Goal: Task Accomplishment & Management: Manage account settings

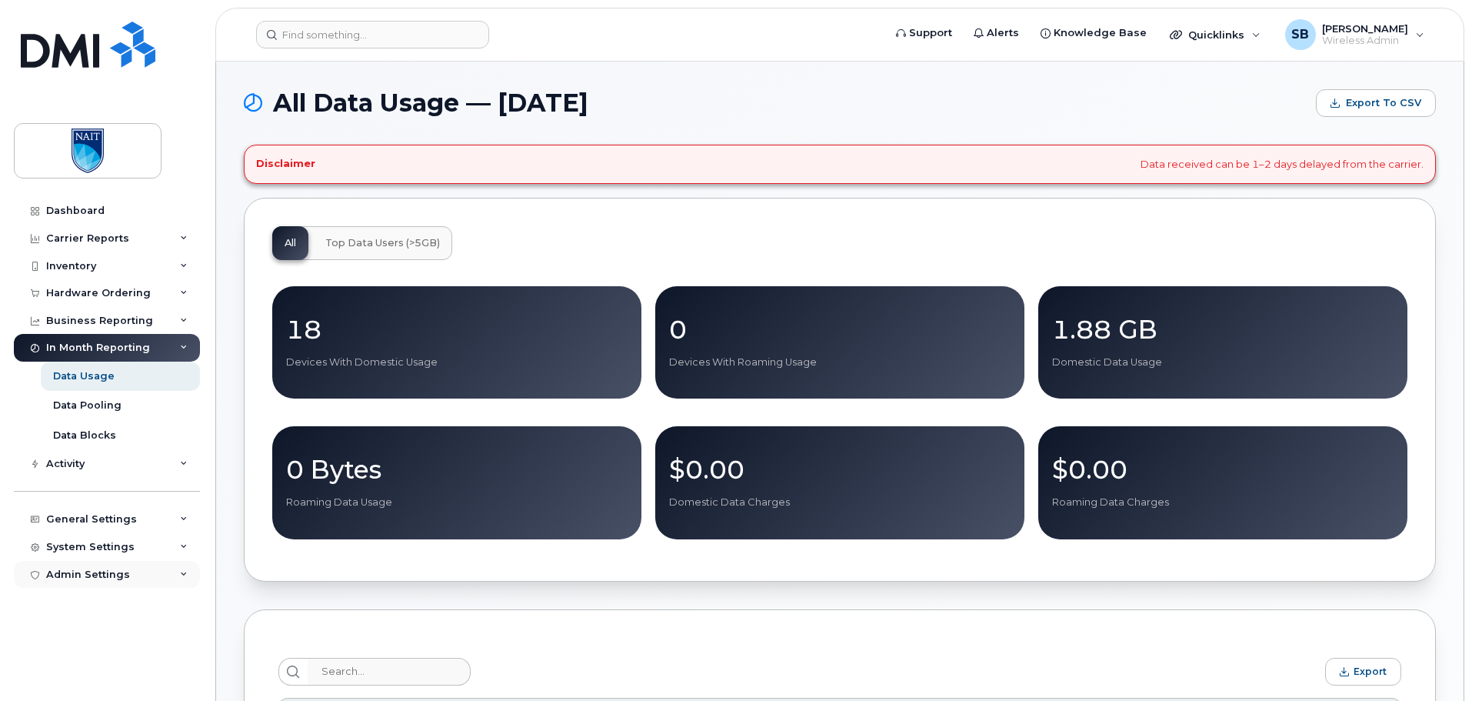
click at [170, 565] on div "Admin Settings" at bounding box center [107, 575] width 186 height 28
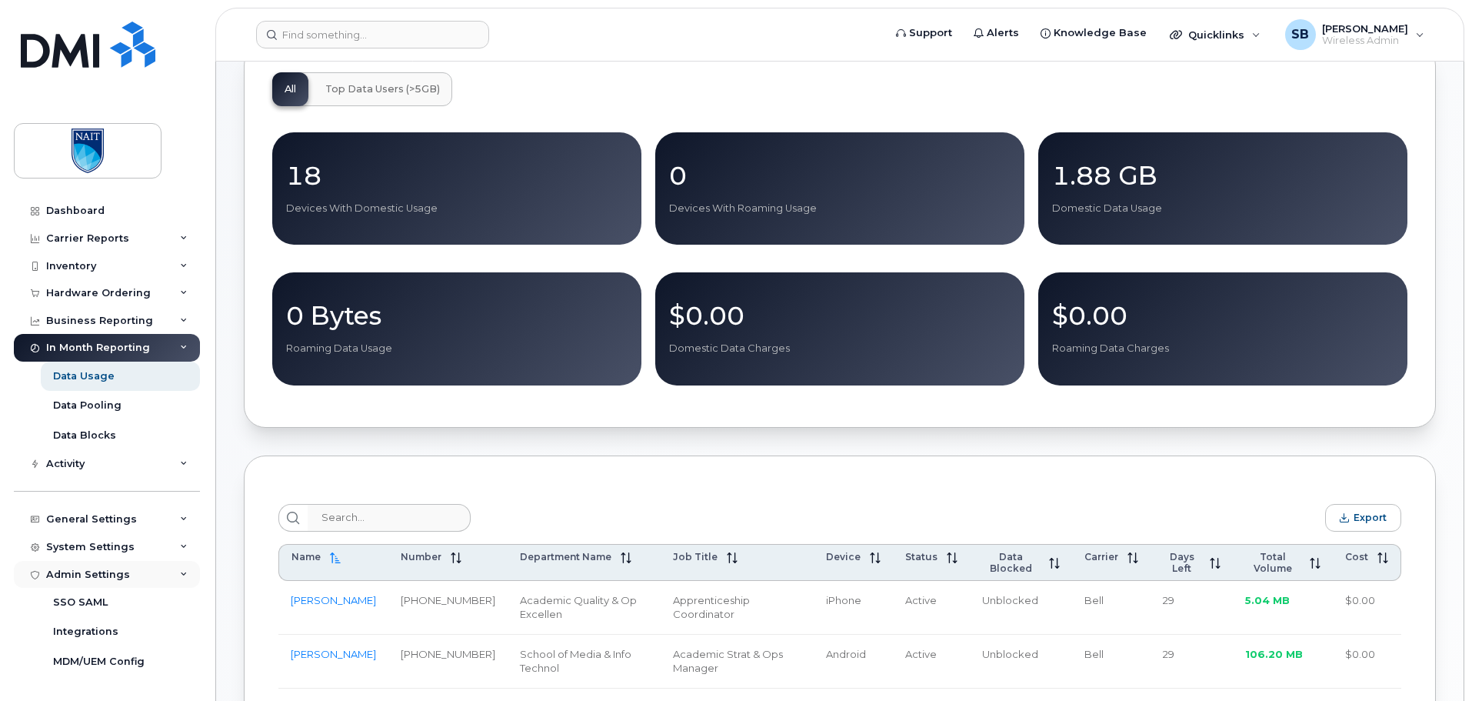
click at [170, 565] on div "Admin Settings" at bounding box center [107, 575] width 186 height 28
click at [188, 550] on div "System Settings" at bounding box center [107, 547] width 186 height 28
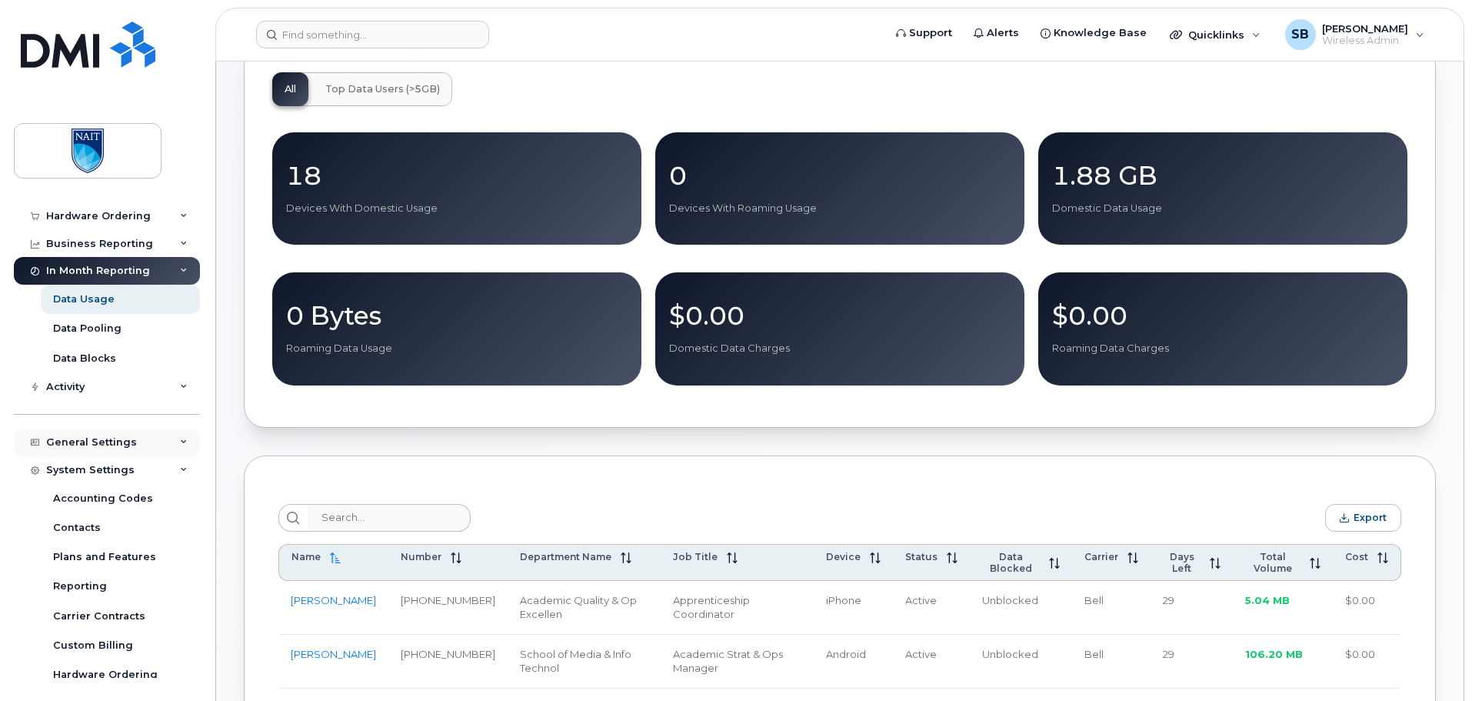
scroll to position [175, 0]
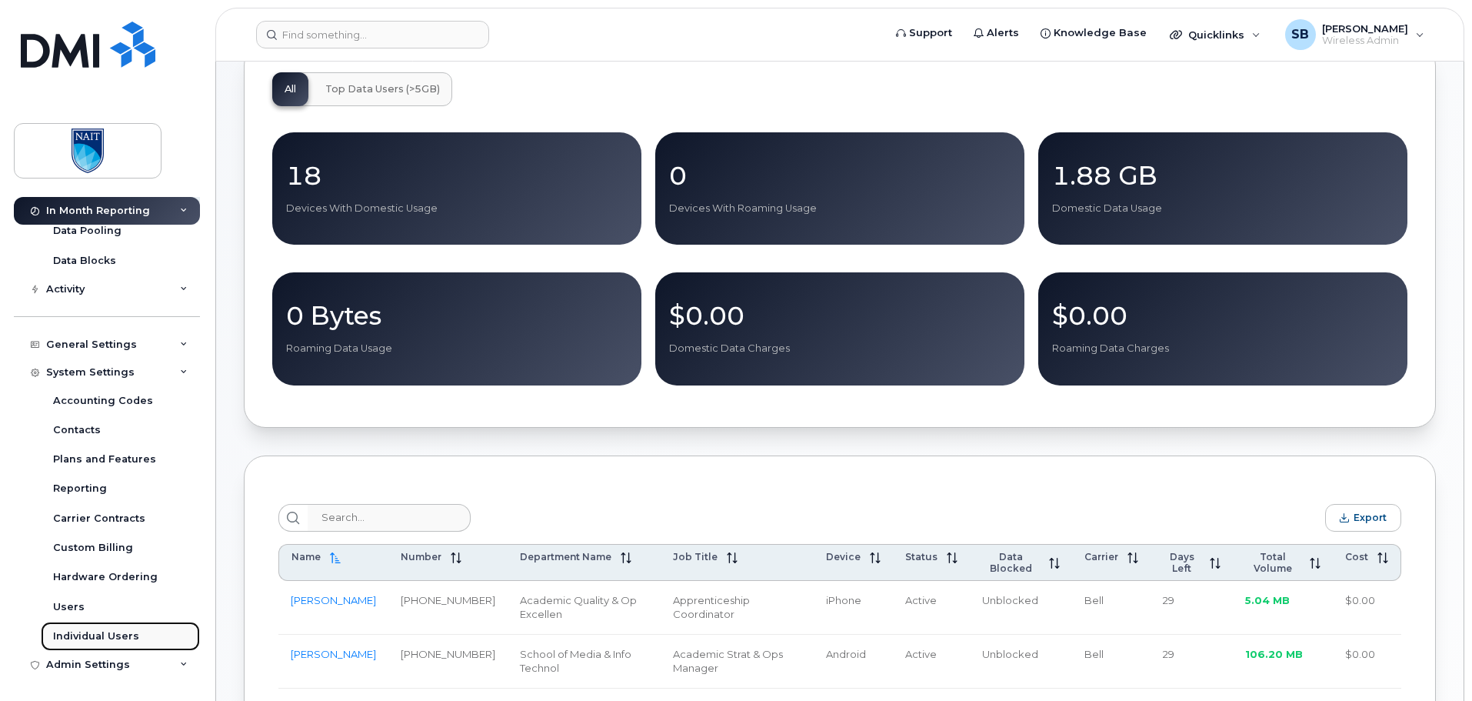
click at [114, 632] on div "Individual Users" at bounding box center [96, 636] width 86 height 14
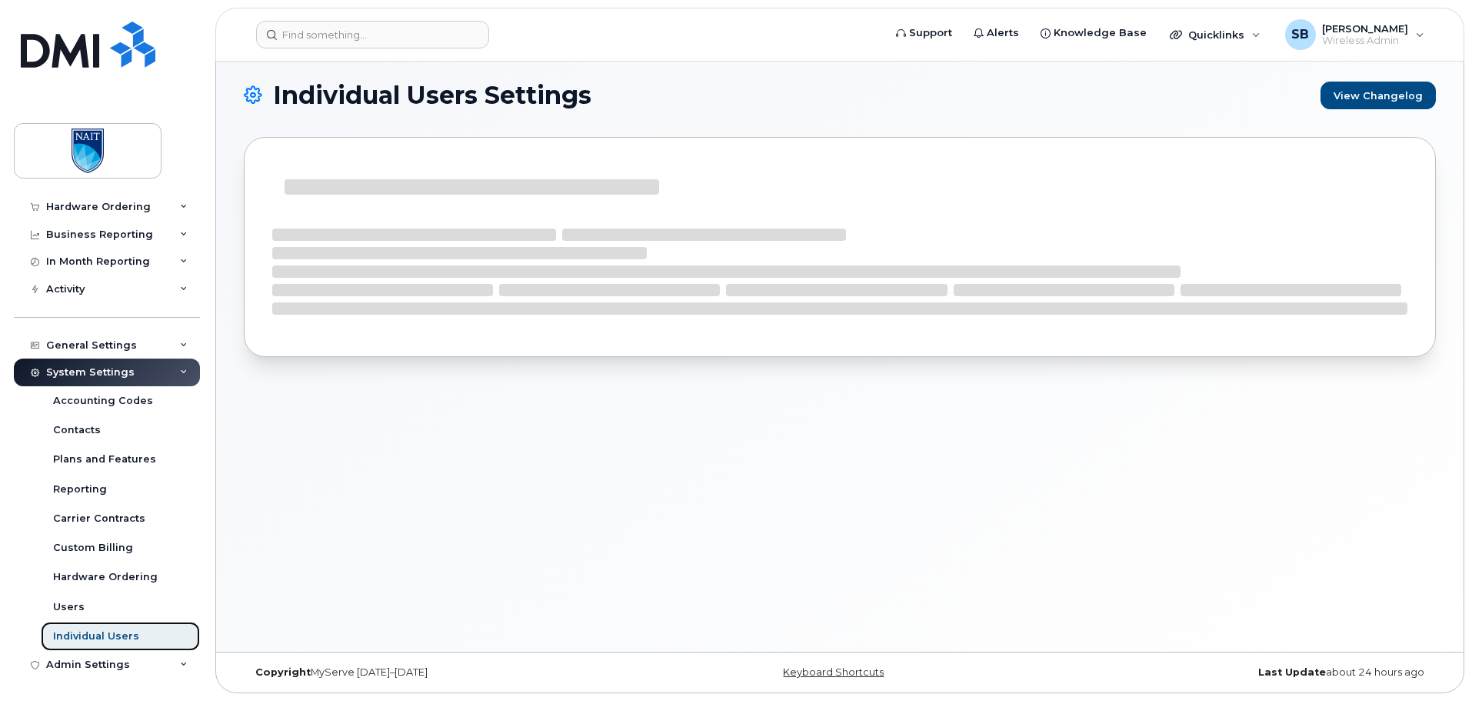
scroll to position [86, 0]
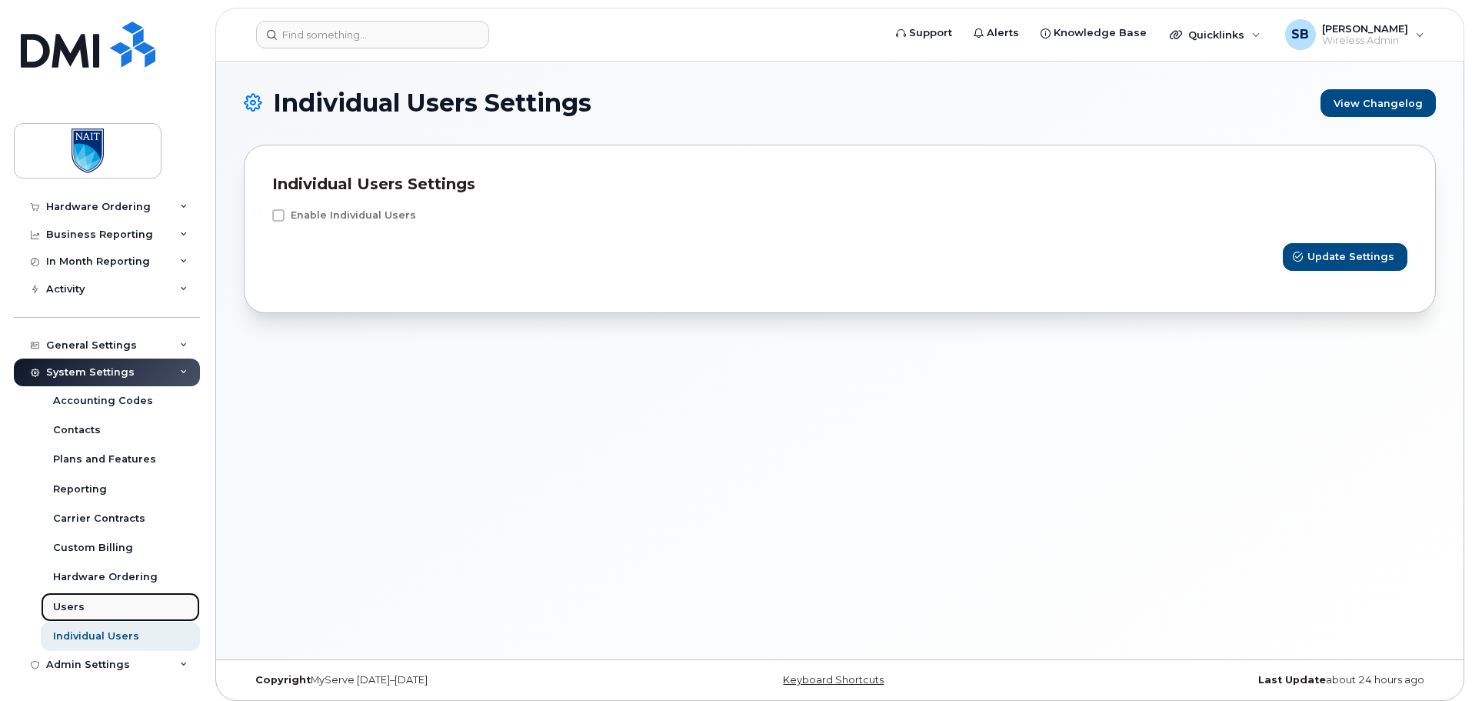
click at [86, 608] on link "Users" at bounding box center [120, 606] width 159 height 29
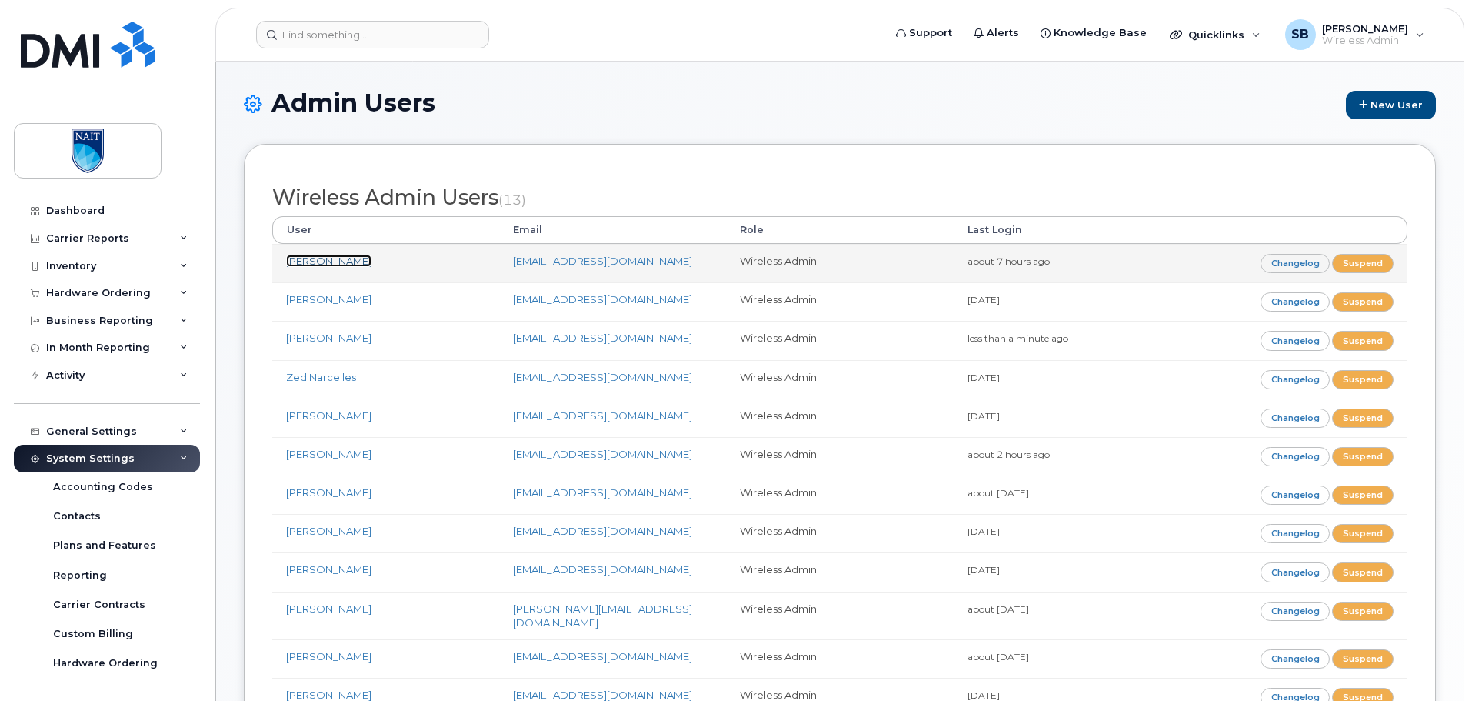
click at [346, 260] on link "[PERSON_NAME]" at bounding box center [328, 261] width 85 height 12
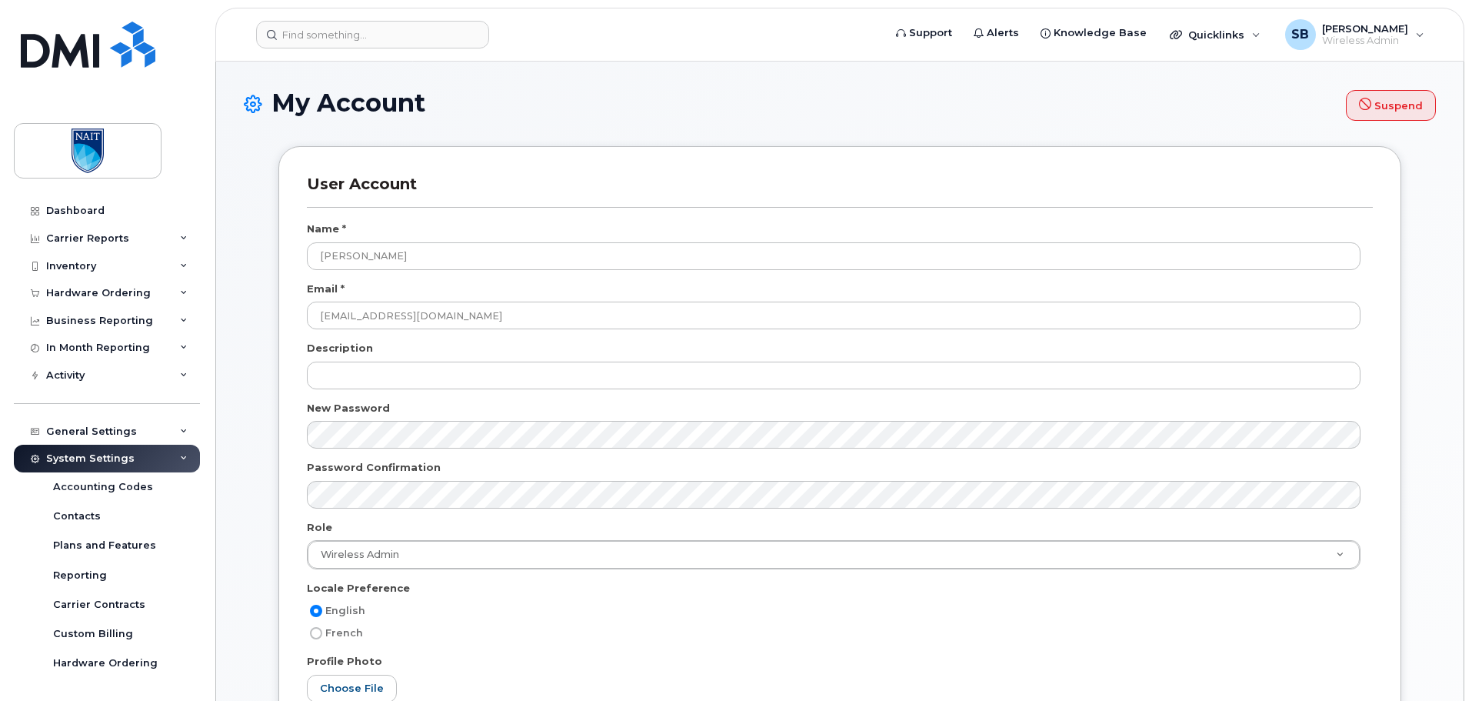
select select
